Goal: Find specific page/section: Find specific page/section

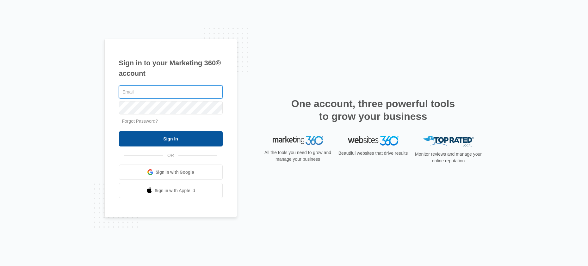
type input "[PERSON_NAME][EMAIL_ADDRESS][PERSON_NAME][DOMAIN_NAME]"
click at [168, 141] on input "Sign In" at bounding box center [171, 138] width 104 height 15
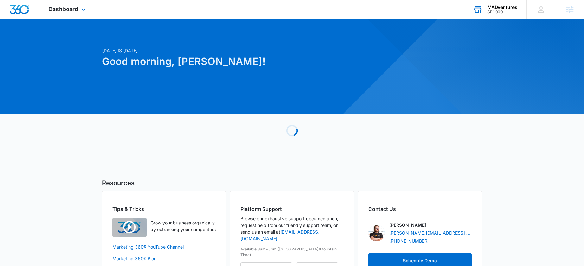
click at [497, 9] on div "MADventures" at bounding box center [502, 7] width 30 height 5
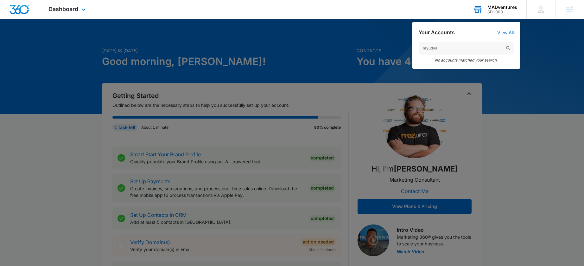
type input "myudyat"
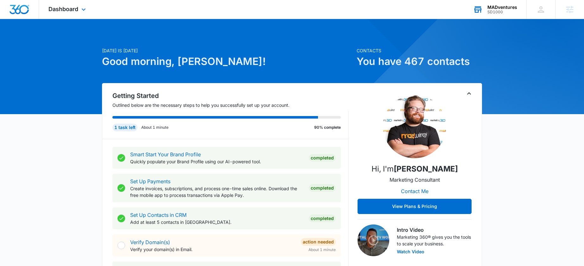
click at [492, 11] on div "SD1000" at bounding box center [502, 12] width 30 height 4
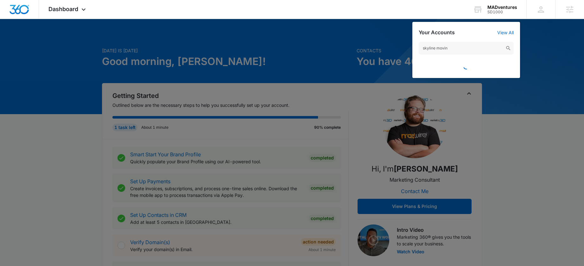
type input "skyline moving"
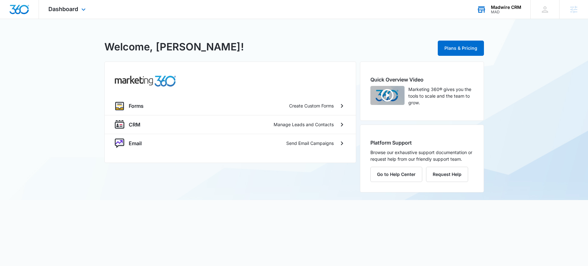
click at [500, 7] on div "Madwire CRM" at bounding box center [506, 7] width 30 height 5
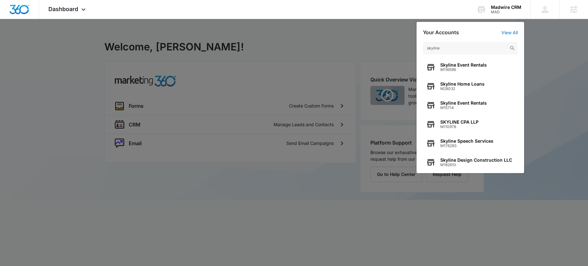
type input "skyline"
